Goal: Task Accomplishment & Management: Manage account settings

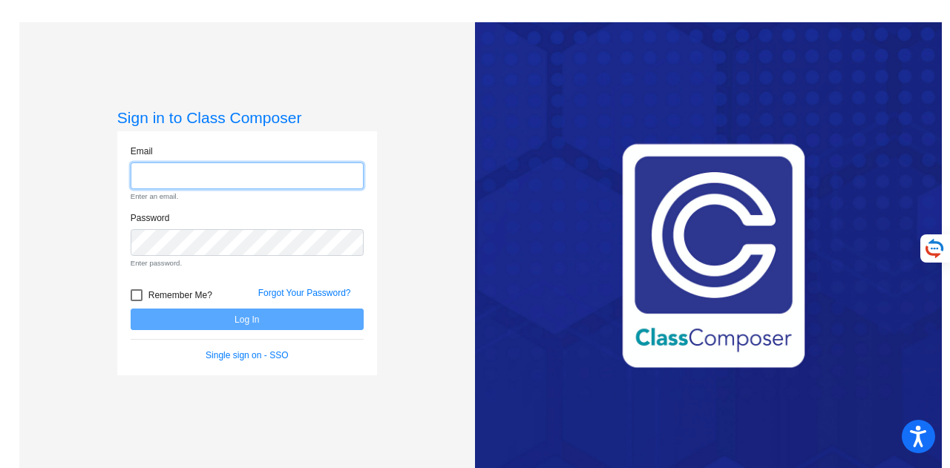
type input "[EMAIL_ADDRESS][PERSON_NAME][DOMAIN_NAME]"
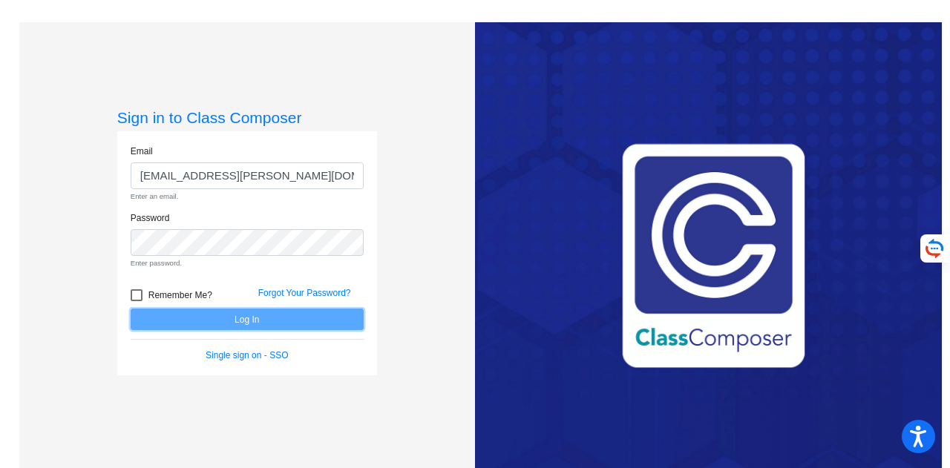
click at [298, 318] on form "Email [PERSON_NAME][EMAIL_ADDRESS][PERSON_NAME][DOMAIN_NAME] Enter an email. Pa…" at bounding box center [247, 254] width 233 height 218
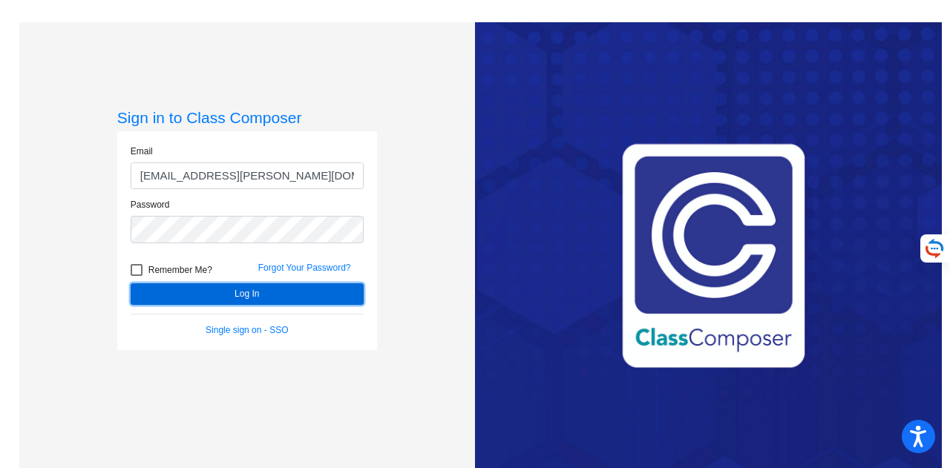
click at [238, 300] on button "Log In" at bounding box center [247, 294] width 233 height 22
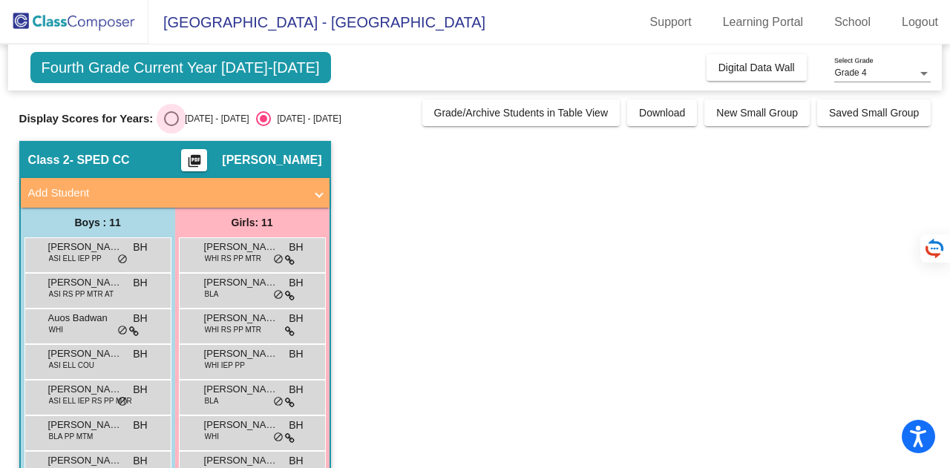
click at [178, 117] on div "Select an option" at bounding box center [171, 118] width 15 height 15
click at [171, 126] on input "[DATE] - [DATE]" at bounding box center [171, 126] width 1 height 1
radio input "true"
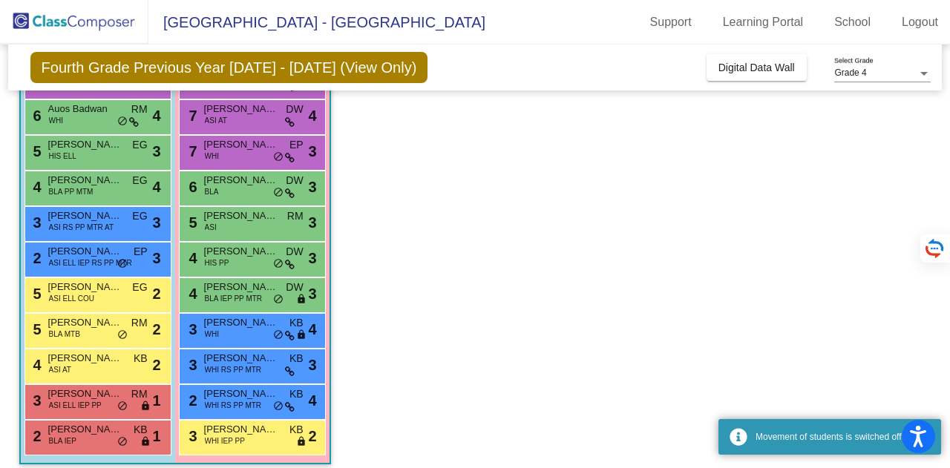
scroll to position [184, 0]
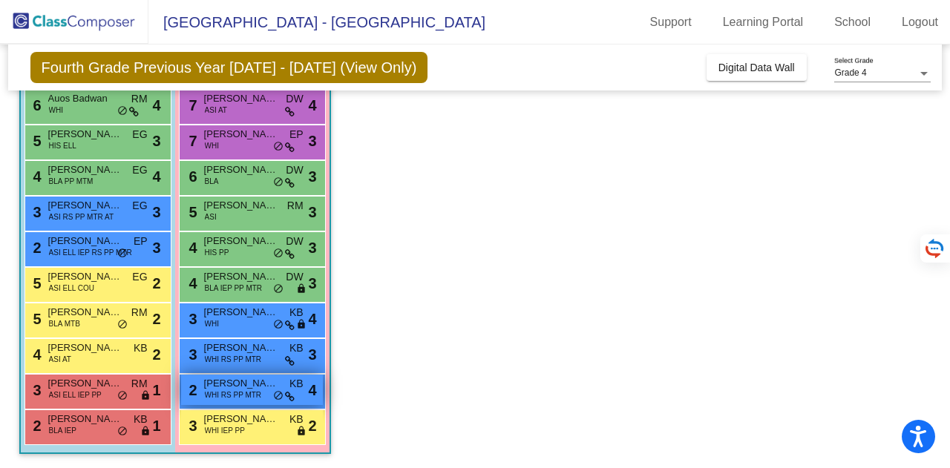
click at [223, 381] on span "[PERSON_NAME]" at bounding box center [241, 383] width 74 height 15
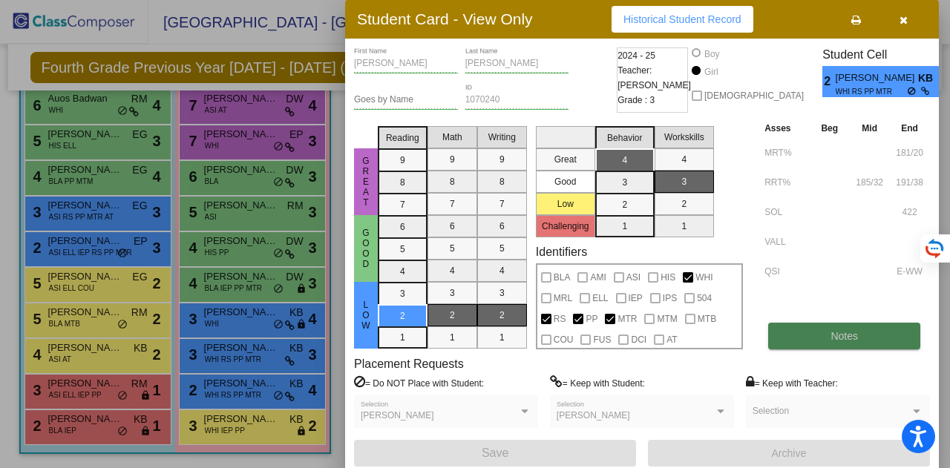
click at [830, 329] on button "Notes" at bounding box center [844, 336] width 152 height 27
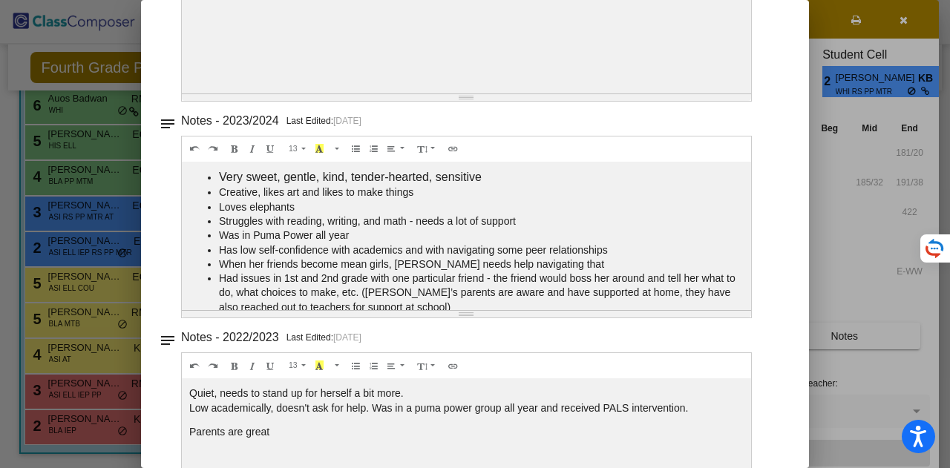
scroll to position [0, 0]
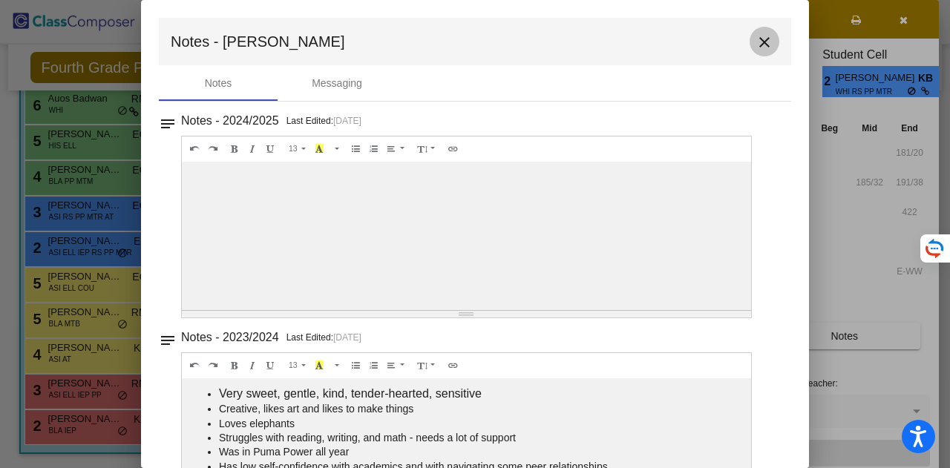
click at [755, 43] on mat-icon "close" at bounding box center [764, 42] width 18 height 18
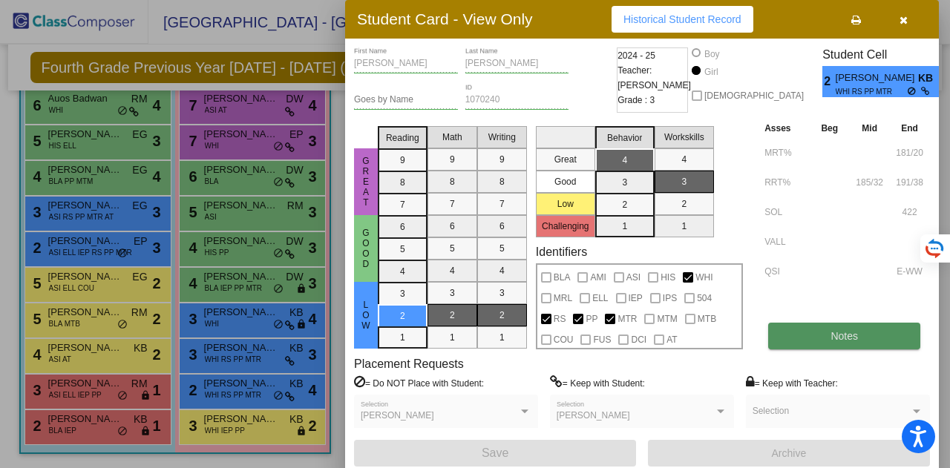
click at [860, 344] on button "Notes" at bounding box center [844, 336] width 152 height 27
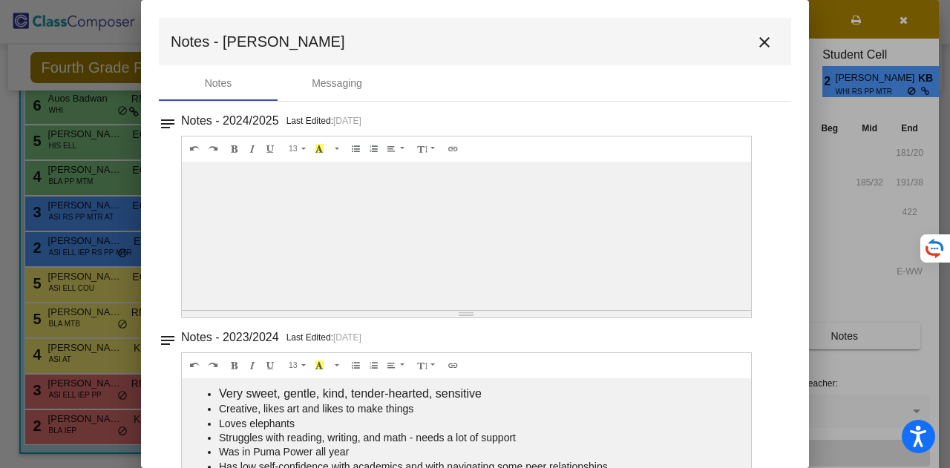
click at [764, 56] on mat-toolbar "Notes - [PERSON_NAME]" at bounding box center [475, 41] width 632 height 47
click at [758, 48] on mat-icon "close" at bounding box center [764, 42] width 18 height 18
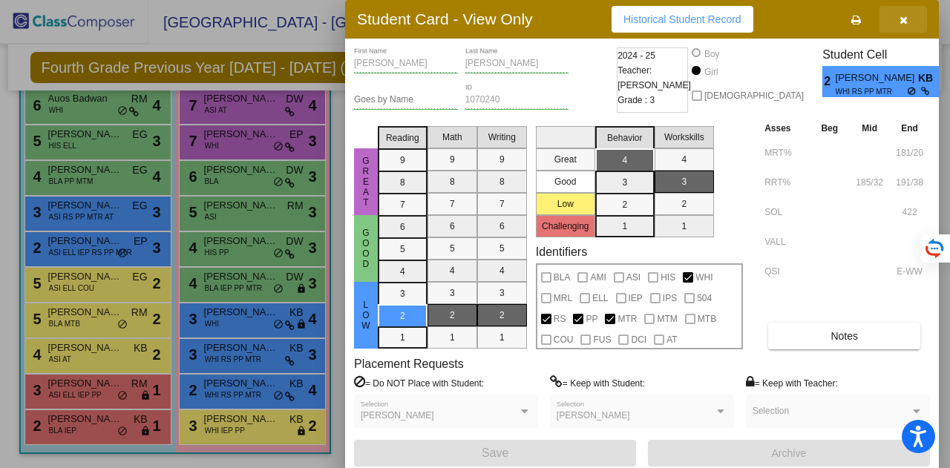
click at [899, 17] on icon "button" at bounding box center [903, 20] width 8 height 10
